Goal: Register for event/course

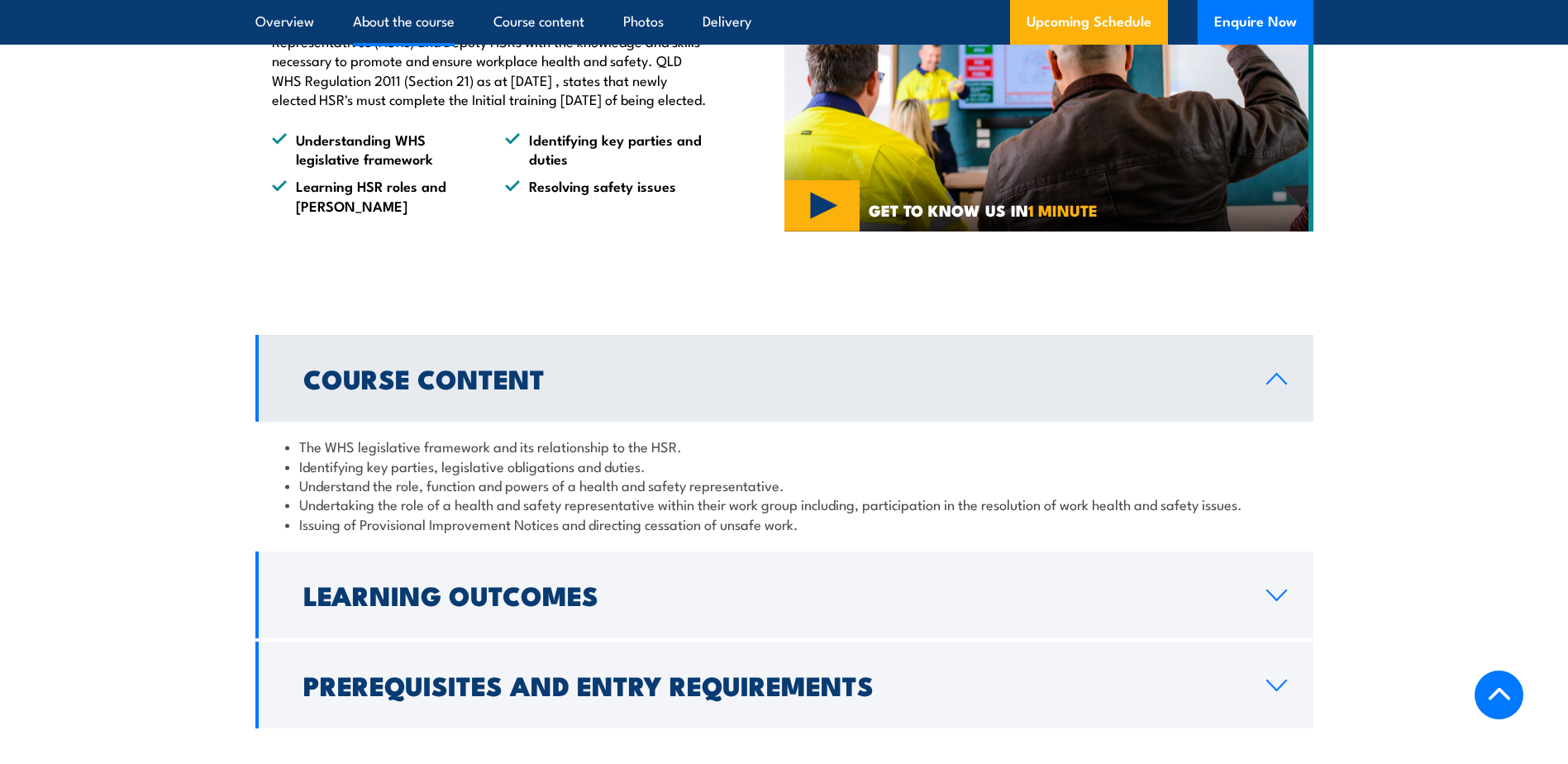
scroll to position [1655, 0]
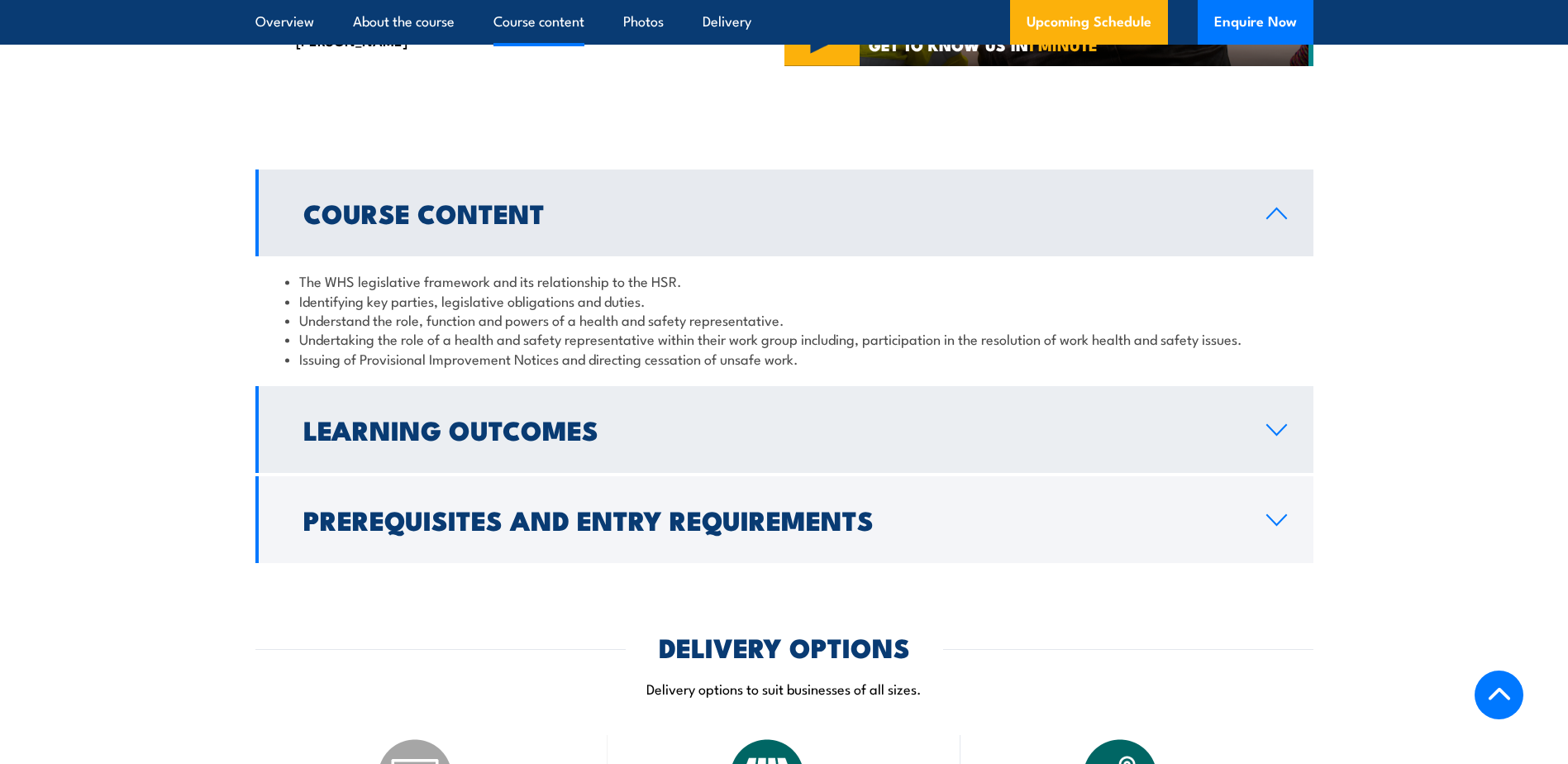
click at [1273, 437] on icon at bounding box center [1276, 430] width 22 height 13
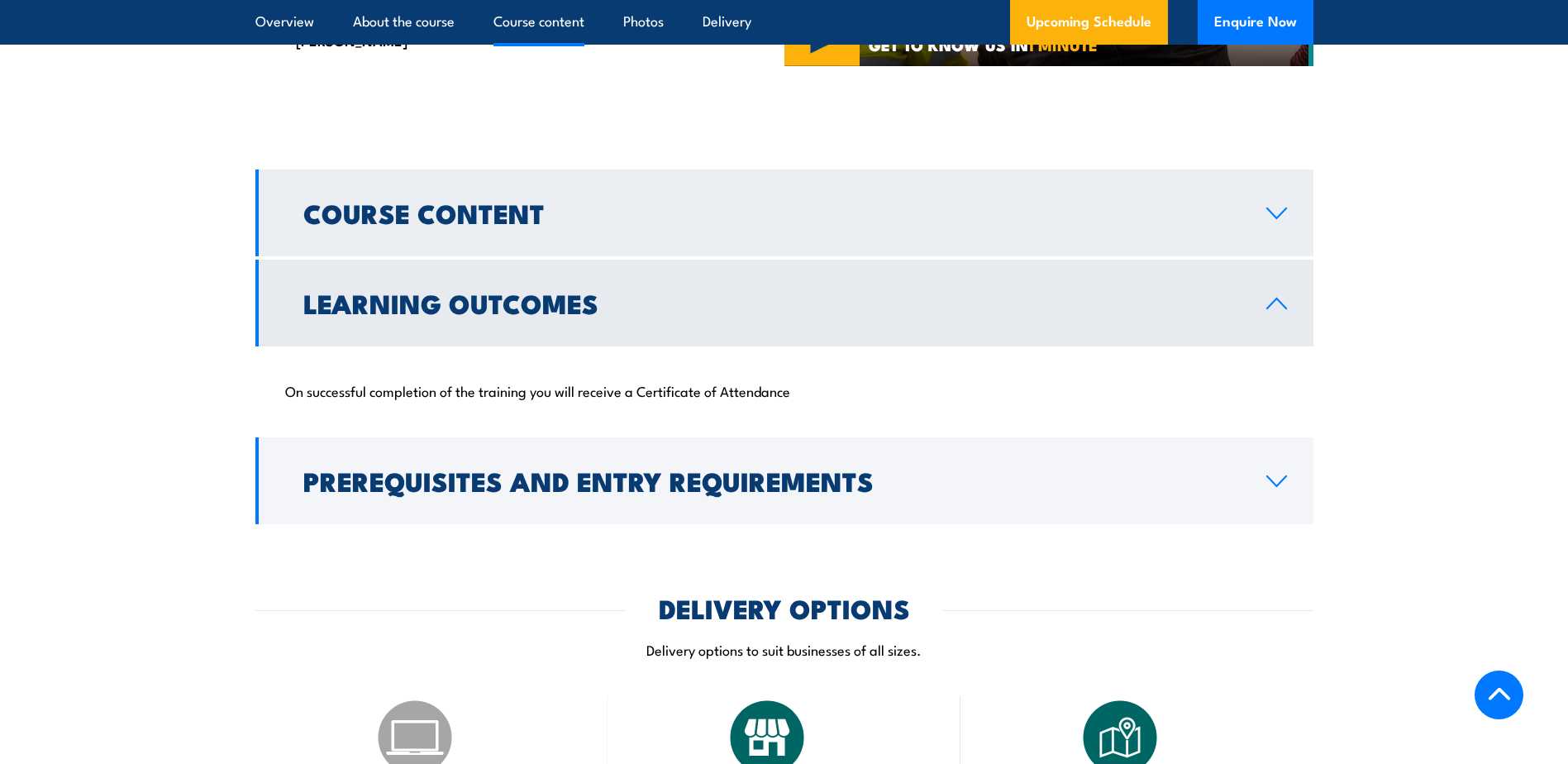
click at [1269, 220] on icon at bounding box center [1276, 214] width 22 height 13
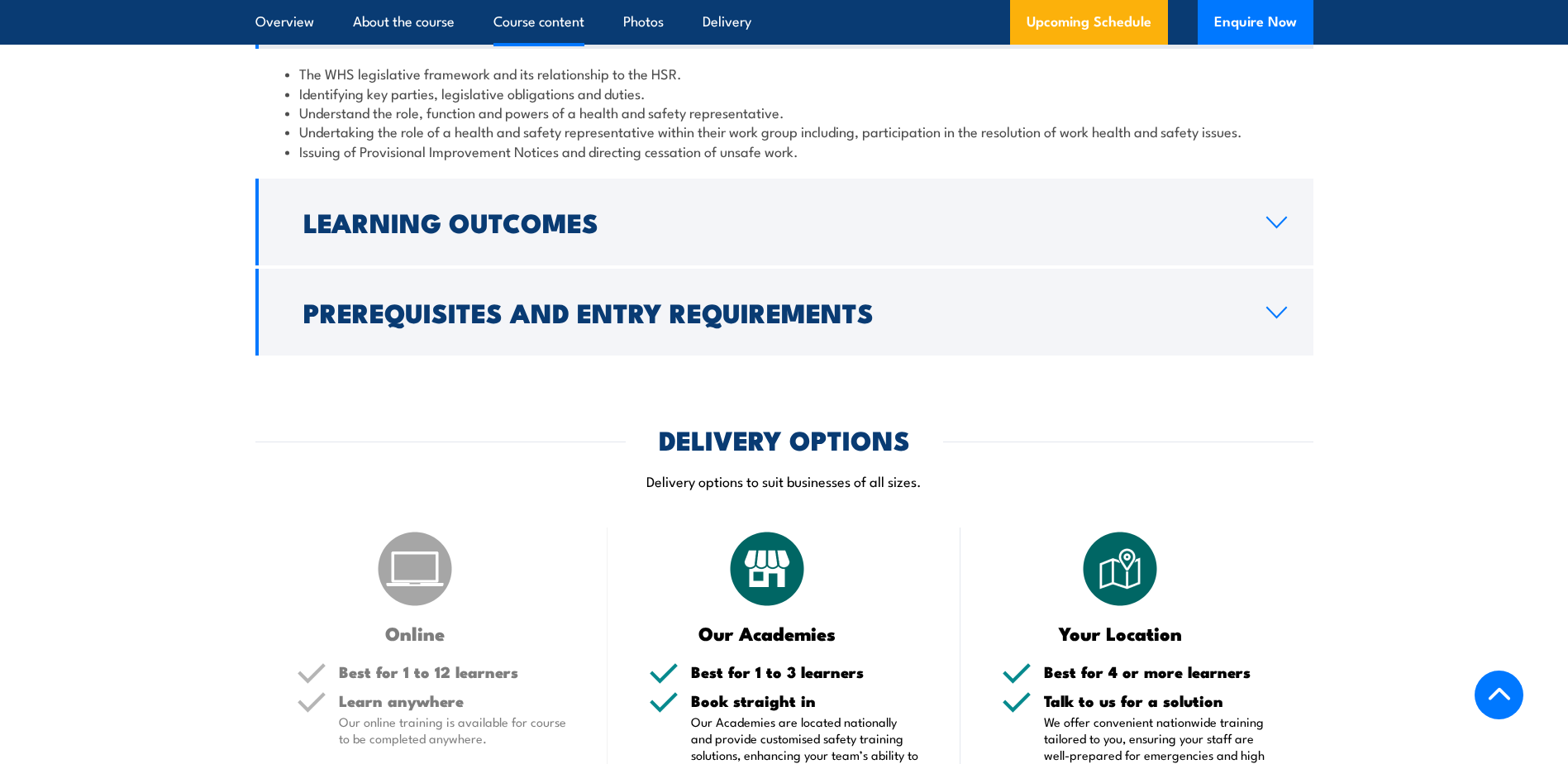
scroll to position [1903, 0]
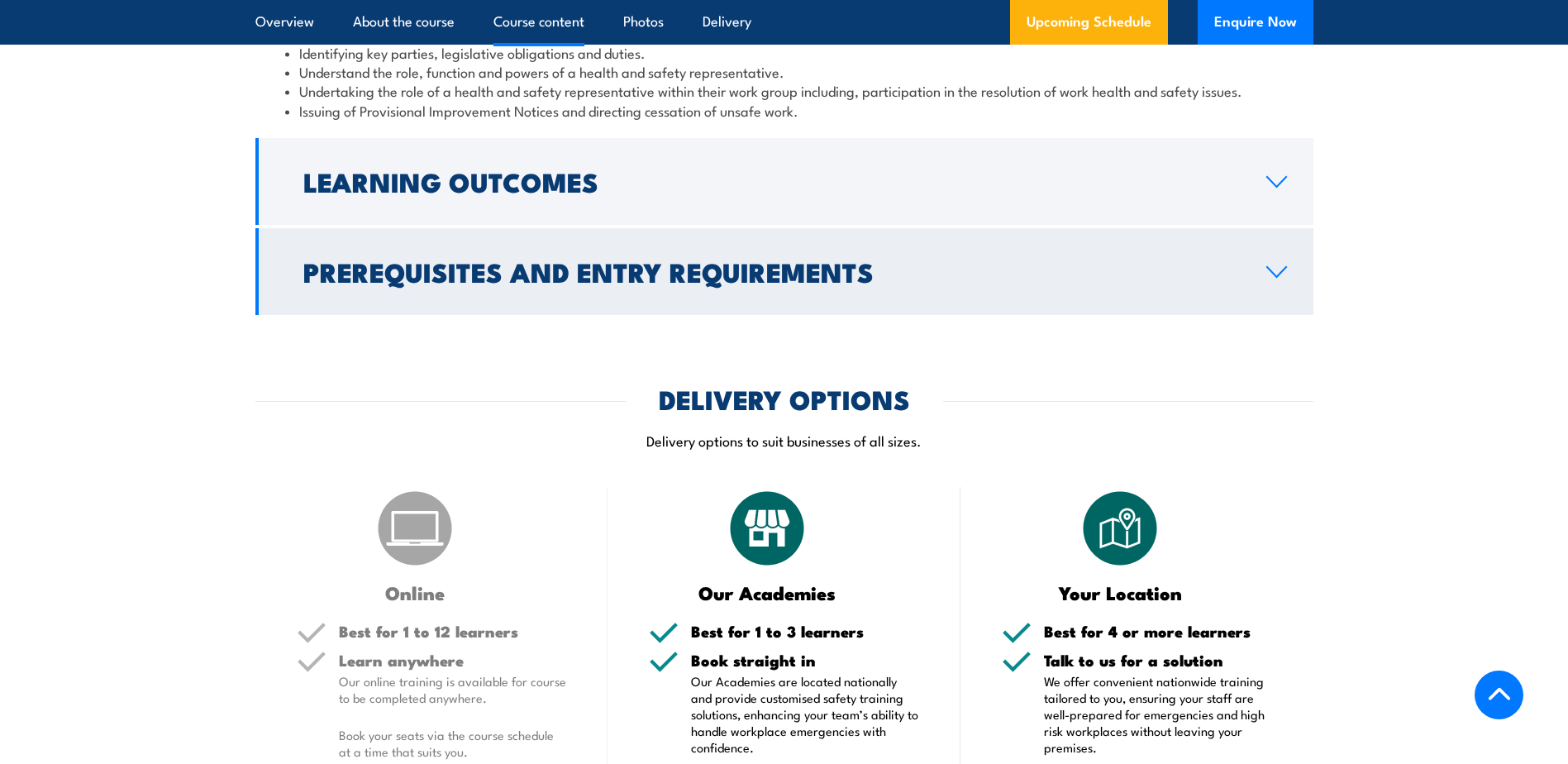
click at [1289, 291] on link "Prerequisites and Entry Requirements" at bounding box center [784, 271] width 1058 height 87
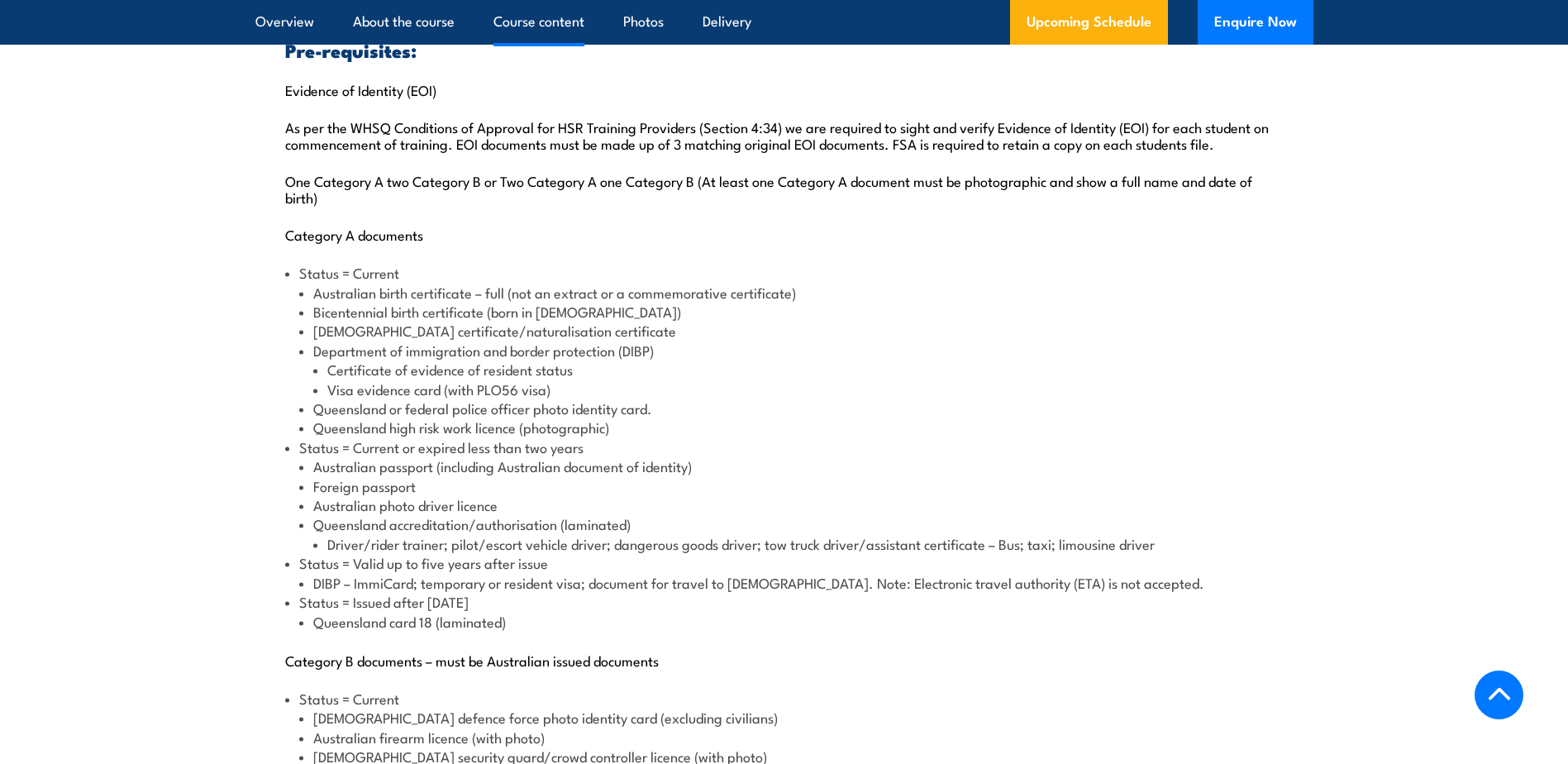
scroll to position [2068, 0]
drag, startPoint x: 316, startPoint y: 311, endPoint x: 491, endPoint y: 307, distance: 175.0
click at [491, 299] on li "Australian birth certificate – full (not an extract or a commemorative certific…" at bounding box center [791, 290] width 985 height 19
click at [1045, 377] on li "Certificate of evidence of resident status" at bounding box center [799, 367] width 970 height 19
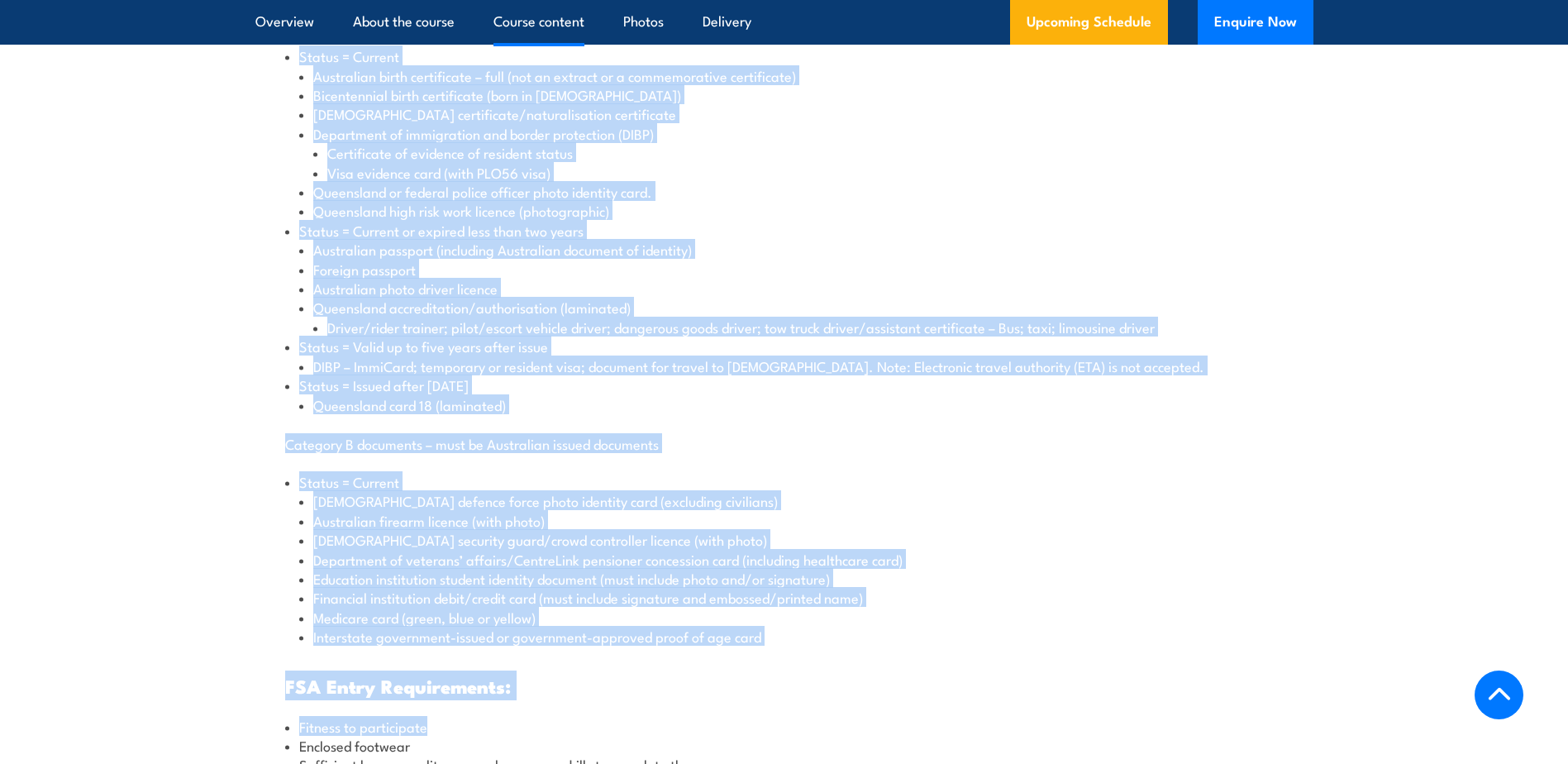
scroll to position [2387, 0]
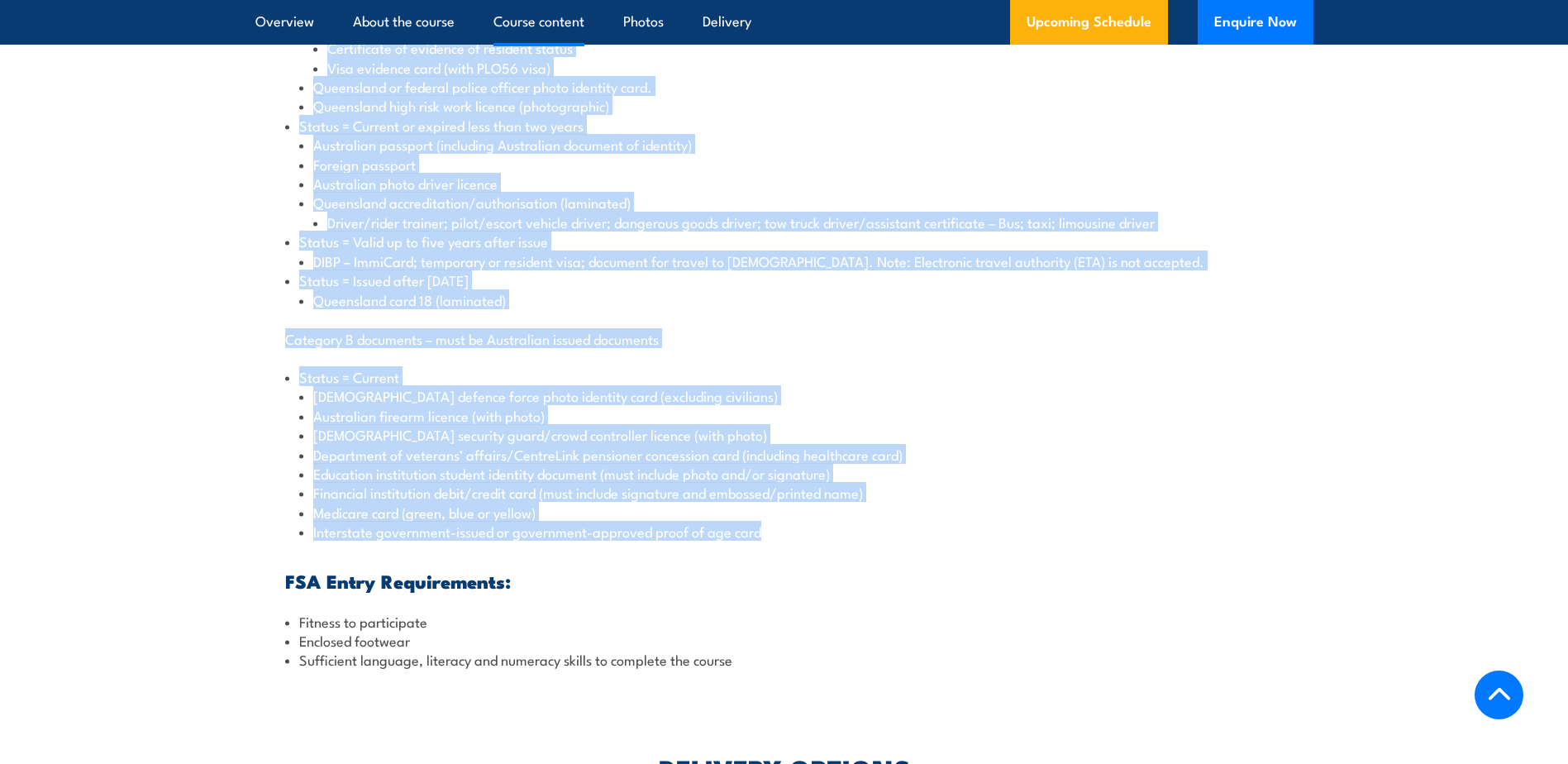
drag, startPoint x: 287, startPoint y: 255, endPoint x: 795, endPoint y: 555, distance: 590.0
click at [795, 555] on div "Pre-requisites: Evidence of Identity (EOI) As per the WHSQ Conditions of Approv…" at bounding box center [784, 194] width 1058 height 981
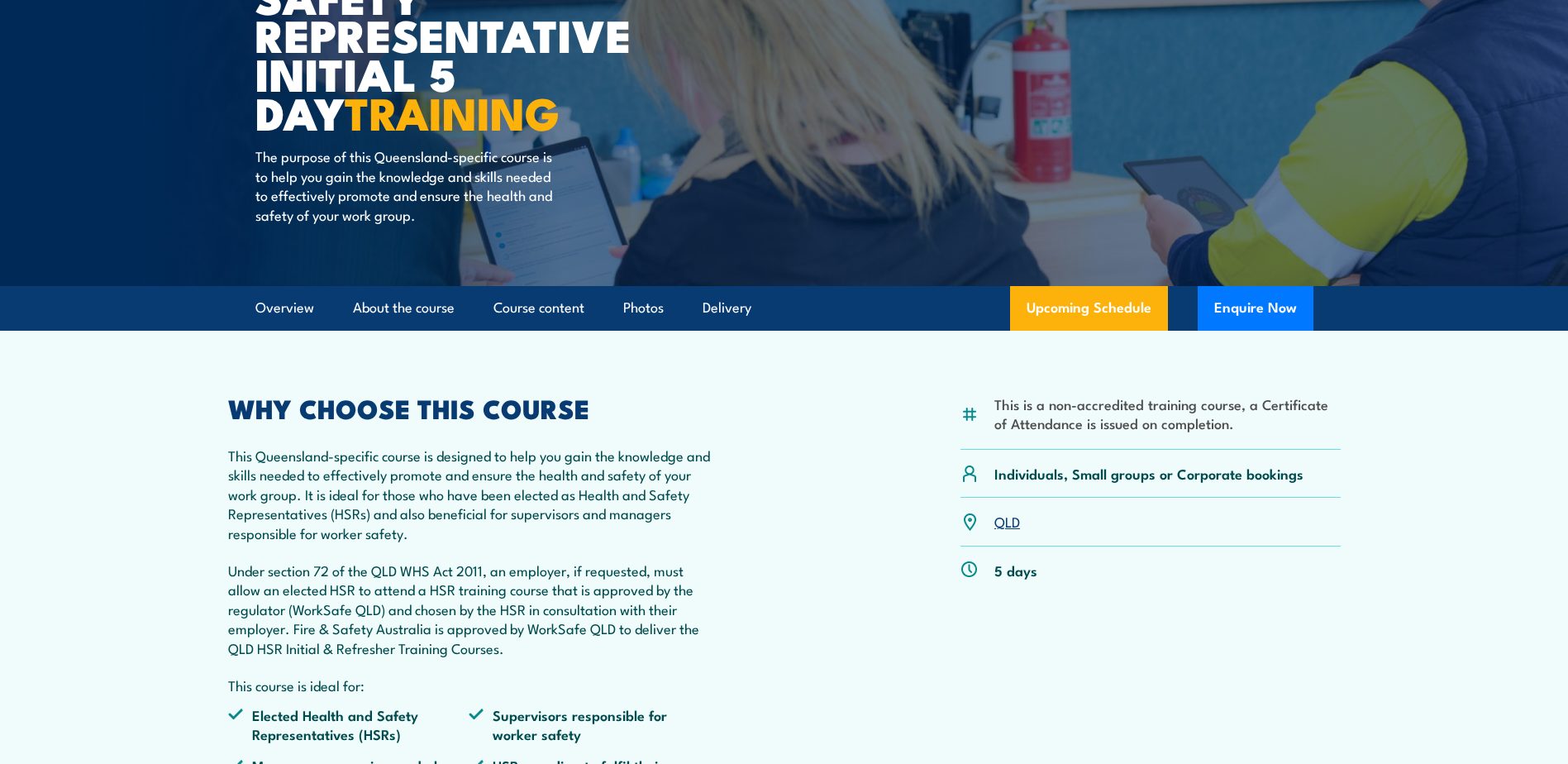
scroll to position [237, 0]
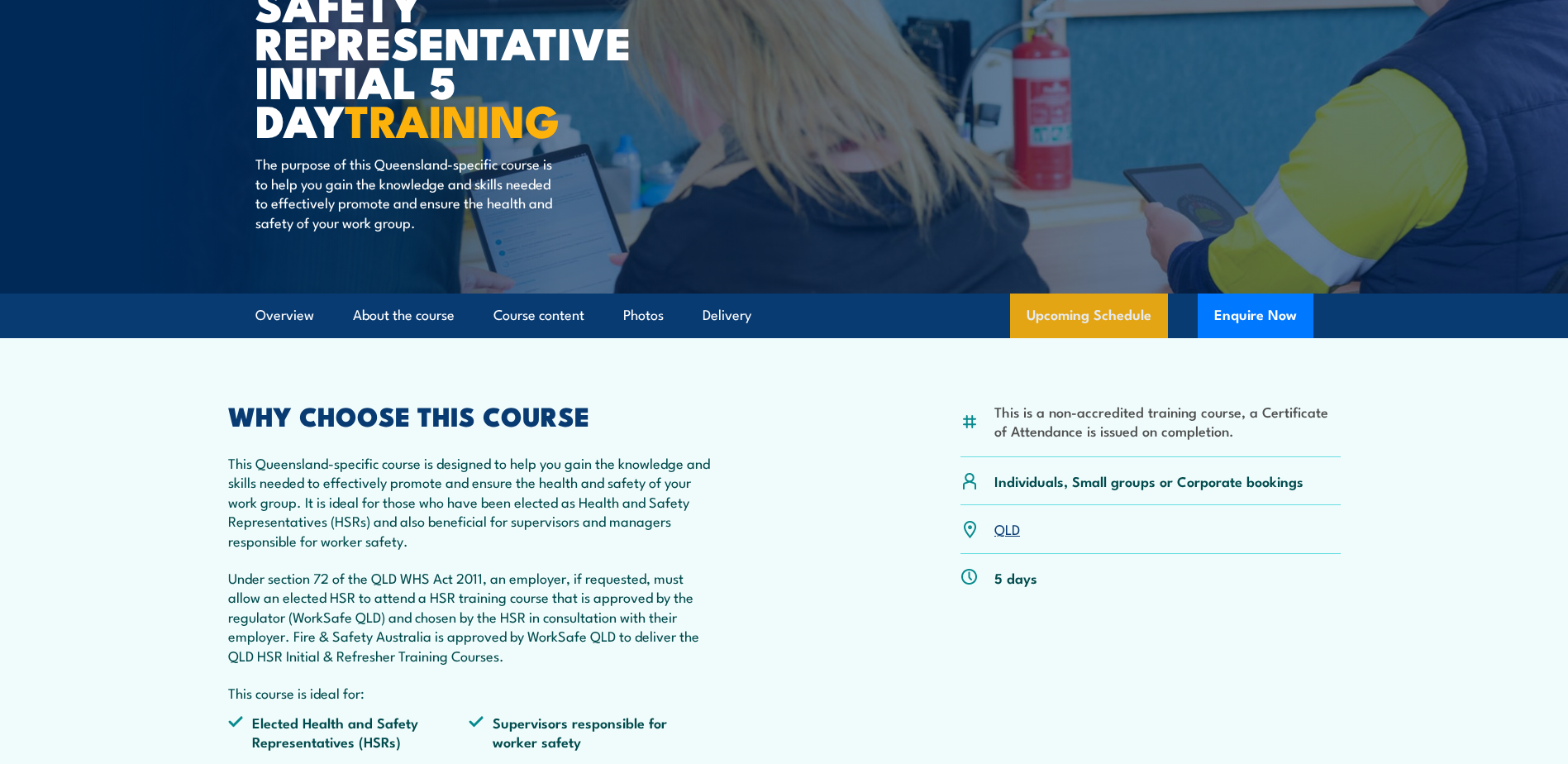
click at [1075, 315] on link "Upcoming Schedule" at bounding box center [1089, 316] width 158 height 45
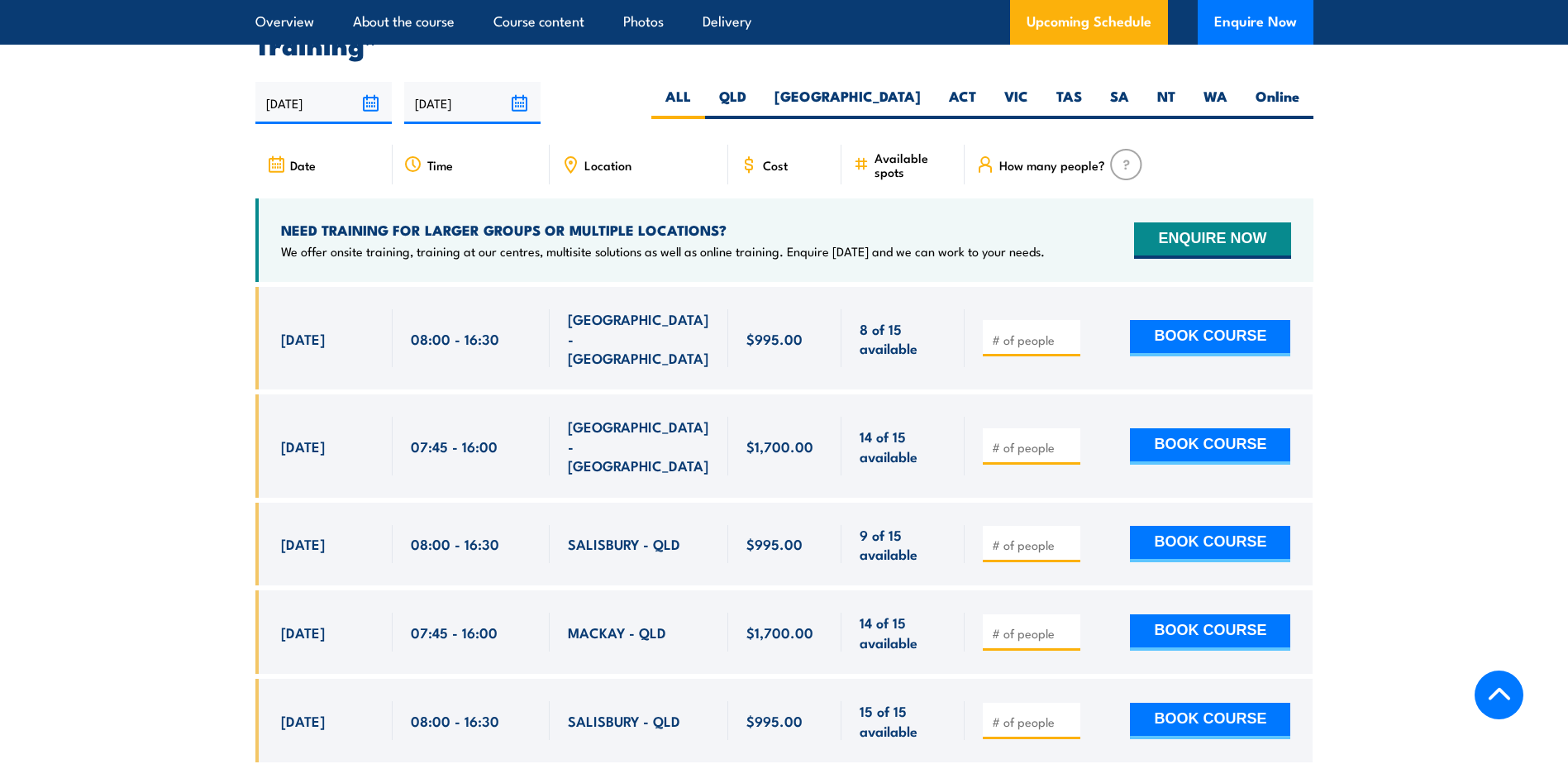
scroll to position [3802, 0]
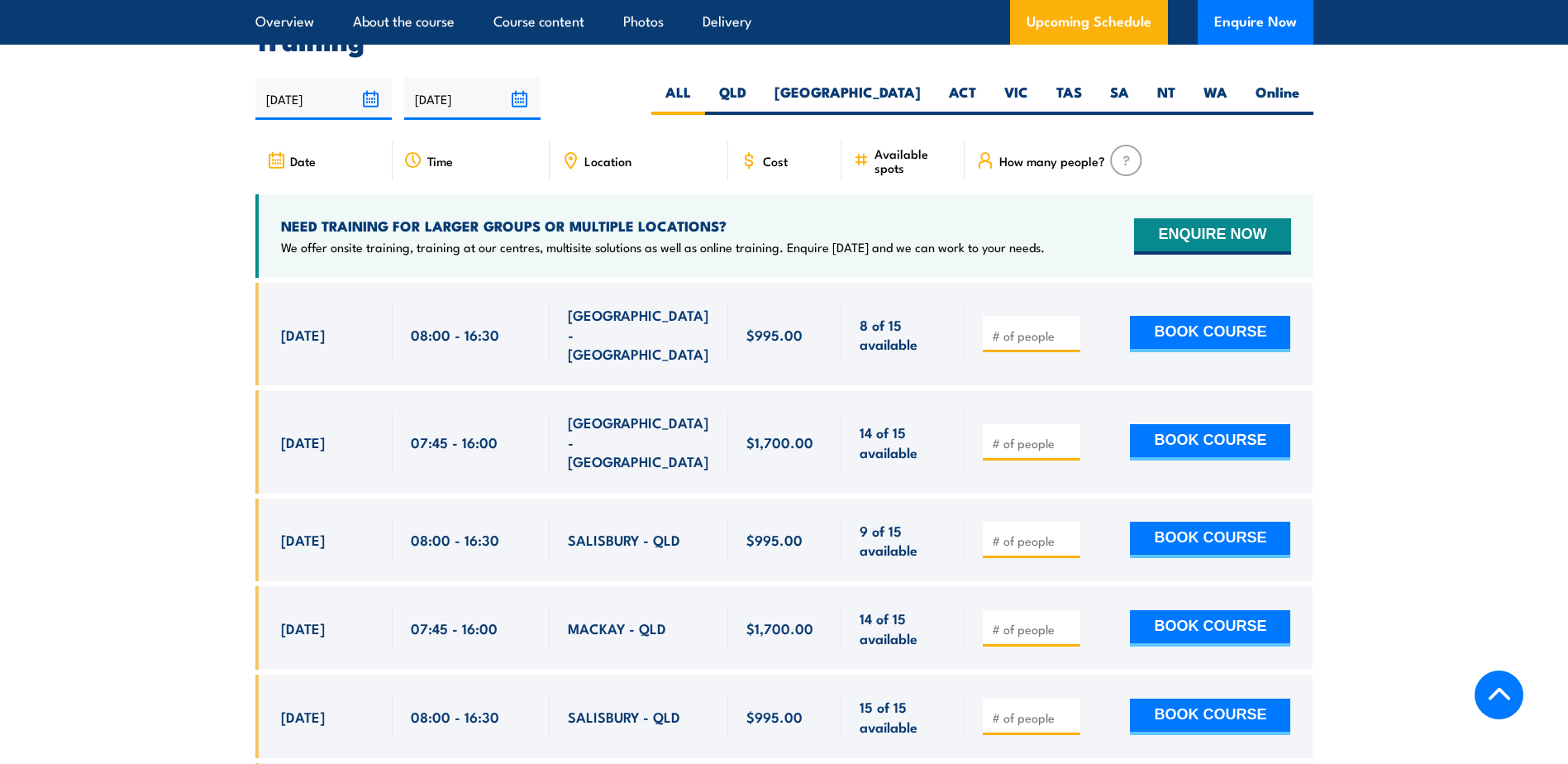
click at [606, 154] on span "Location" at bounding box center [607, 160] width 47 height 14
click at [578, 155] on icon at bounding box center [570, 160] width 18 height 18
click at [621, 156] on span "Location" at bounding box center [607, 160] width 47 height 14
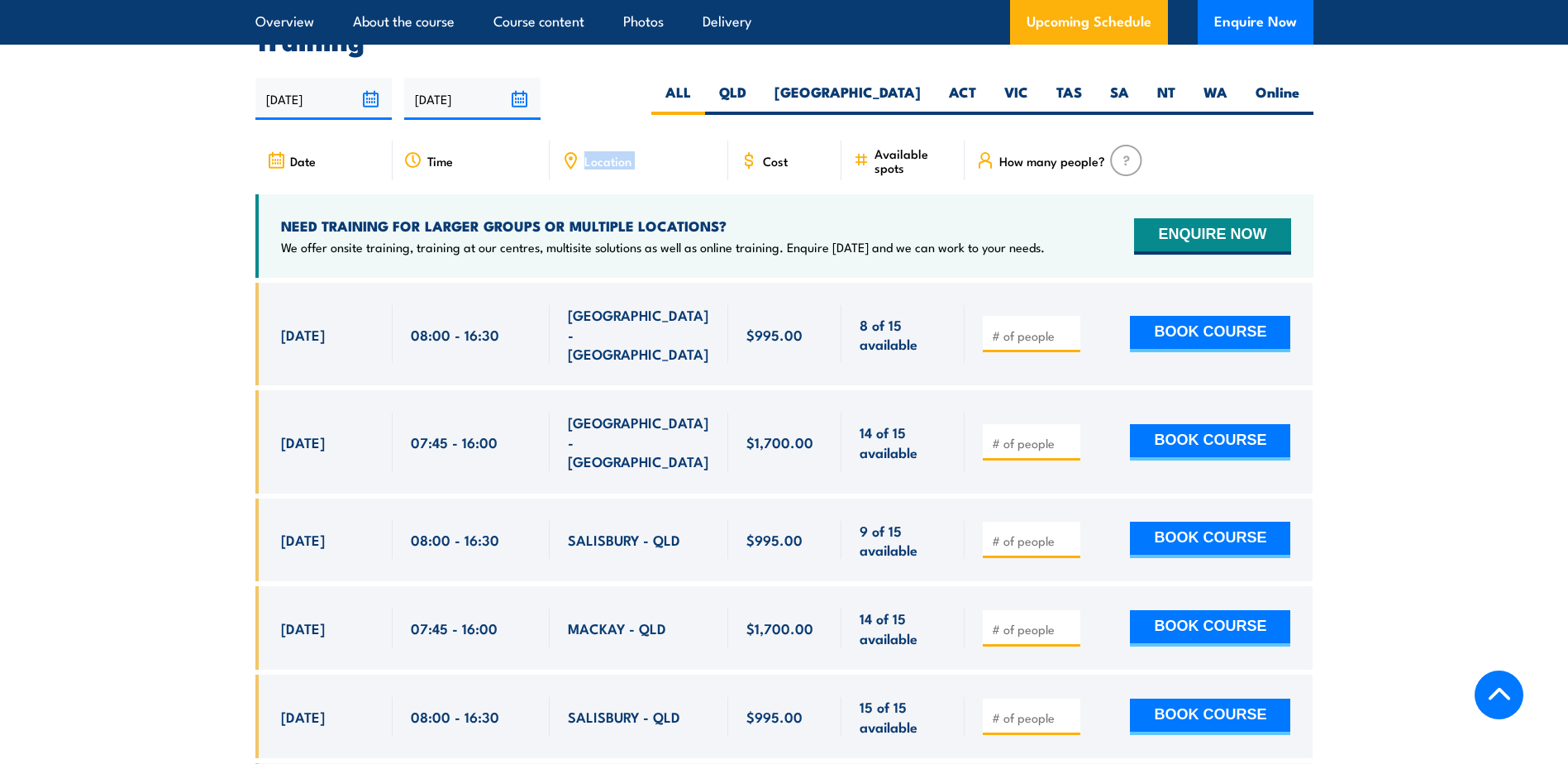
click at [621, 156] on span "Location" at bounding box center [607, 160] width 47 height 14
click at [620, 156] on span "Location" at bounding box center [607, 160] width 47 height 14
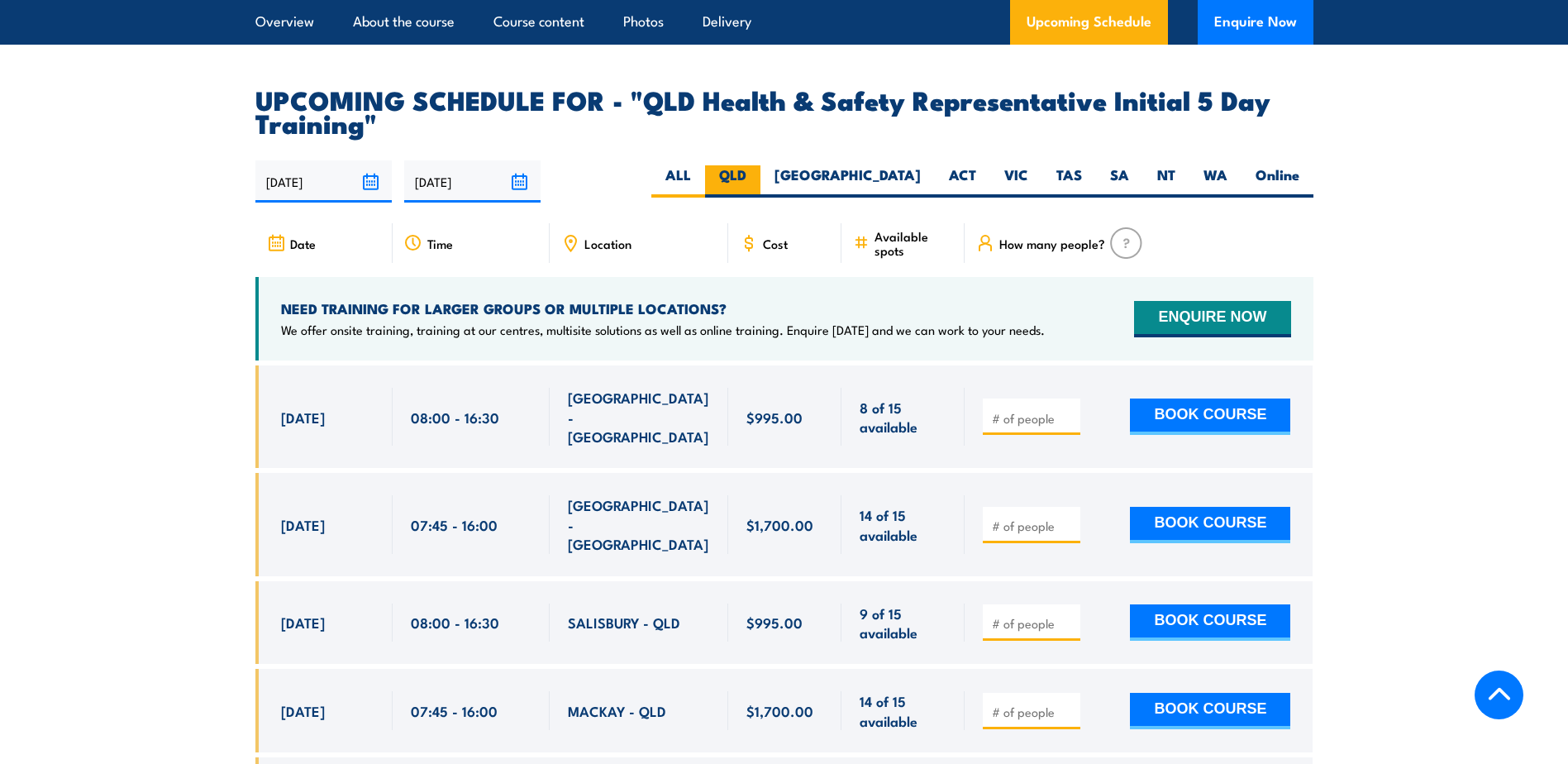
click at [761, 177] on label "QLD" at bounding box center [733, 181] width 55 height 32
click at [758, 176] on input "QLD" at bounding box center [751, 170] width 10 height 10
radio input "true"
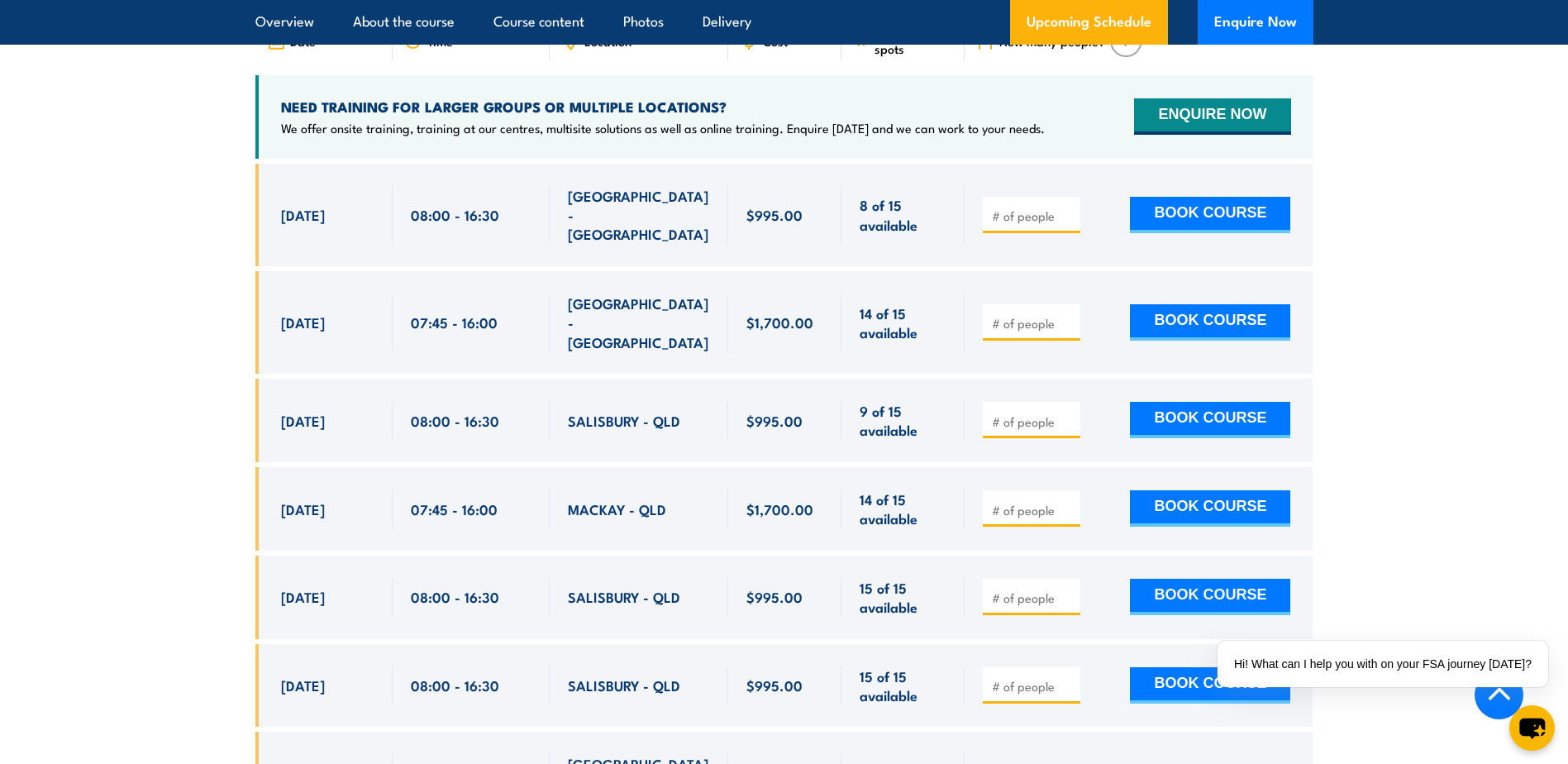
scroll to position [3029, 0]
